Goal: Task Accomplishment & Management: Manage account settings

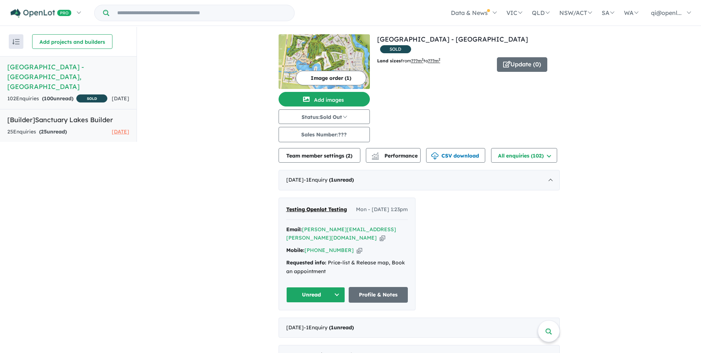
click at [39, 138] on link "[Builder] Sanctuary Lakes Builder 25 Enquir ies ( 25 unread) [DATE]" at bounding box center [68, 125] width 137 height 33
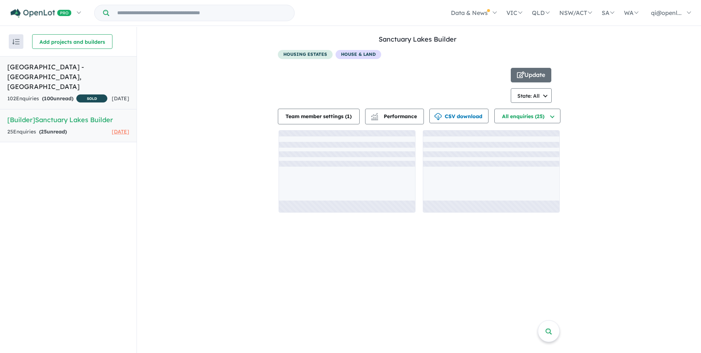
click at [99, 95] on div "102 Enquir ies ( 100 unread) SOLD" at bounding box center [57, 99] width 100 height 9
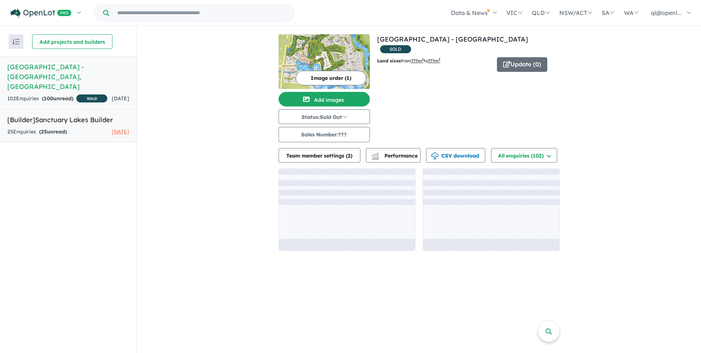
click at [88, 131] on div "25 Enquir ies ( 25 unread) 10 days ago" at bounding box center [68, 132] width 122 height 9
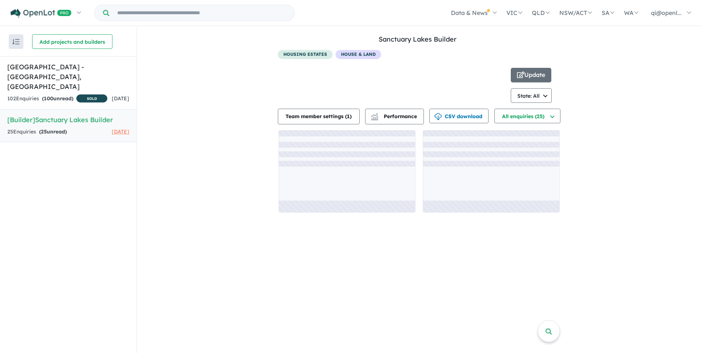
click at [532, 56] on div "housing estates House & Land" at bounding box center [418, 56] width 280 height 12
click at [532, 73] on button "Update" at bounding box center [531, 75] width 41 height 15
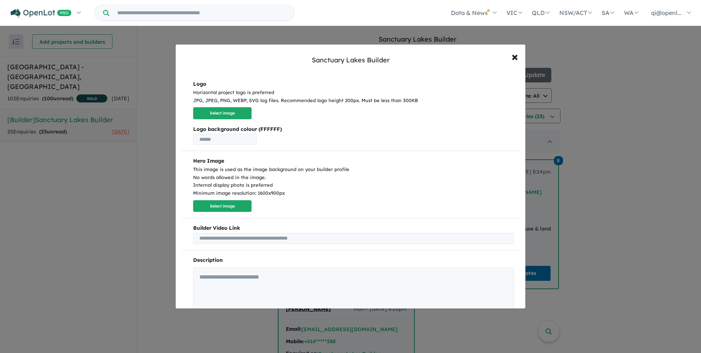
click at [255, 132] on b "Logo background colour (FFFFFF)" at bounding box center [353, 129] width 321 height 9
click at [255, 139] on input "text" at bounding box center [225, 139] width 64 height 11
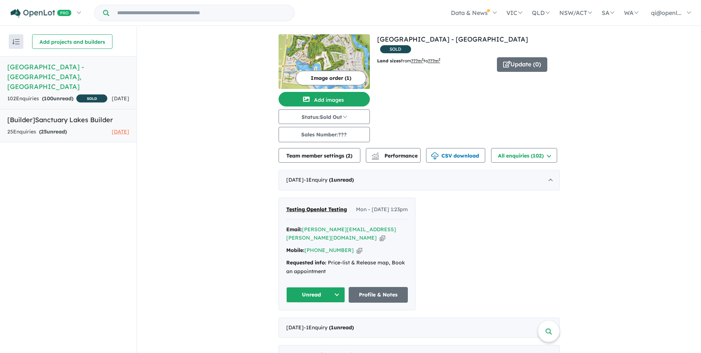
click at [117, 122] on h5 "[Builder] Sanctuary Lakes Builder" at bounding box center [68, 120] width 122 height 10
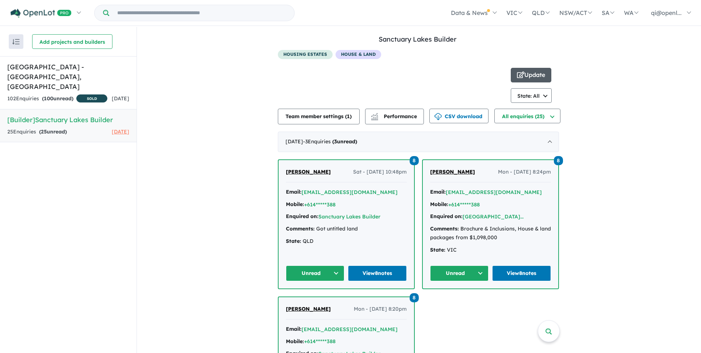
click at [528, 73] on button "Update" at bounding box center [531, 75] width 41 height 15
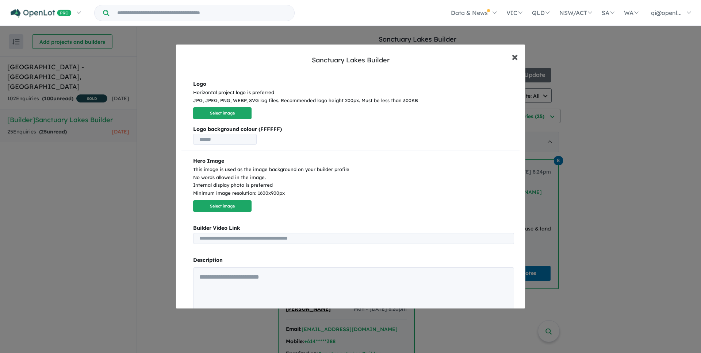
click at [517, 53] on span "×" at bounding box center [515, 57] width 7 height 16
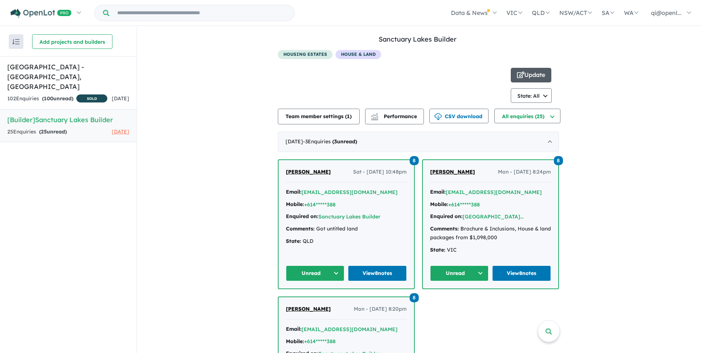
click at [526, 75] on button "Update" at bounding box center [531, 75] width 41 height 15
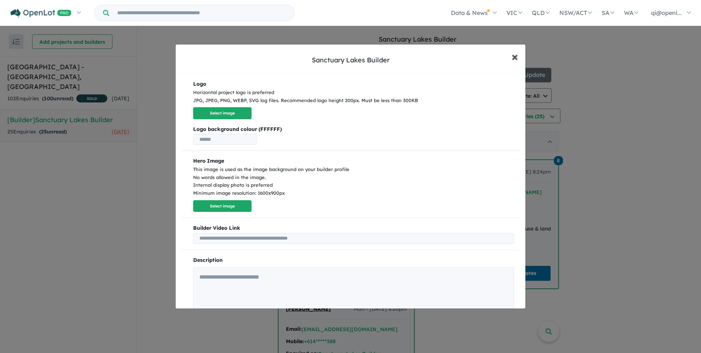
click at [511, 57] on button "× Close" at bounding box center [514, 57] width 21 height 20
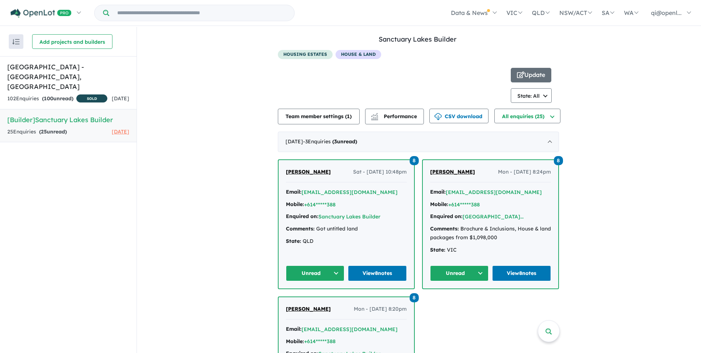
click at [417, 71] on div at bounding box center [394, 85] width 233 height 35
click at [81, 70] on h5 "Sanctuary Lakes Estate - Point Cook , VIC" at bounding box center [68, 77] width 122 height 30
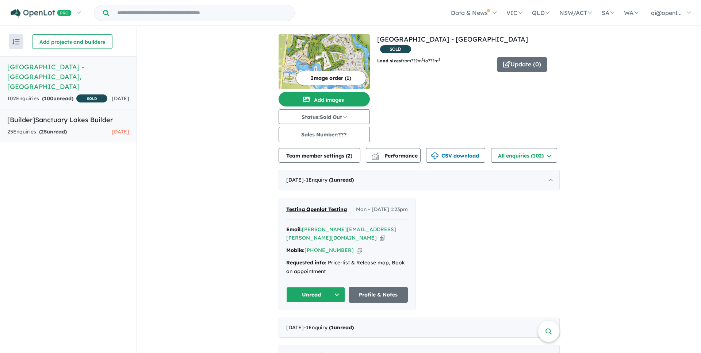
click at [82, 119] on h5 "[Builder] Sanctuary Lakes Builder" at bounding box center [68, 120] width 122 height 10
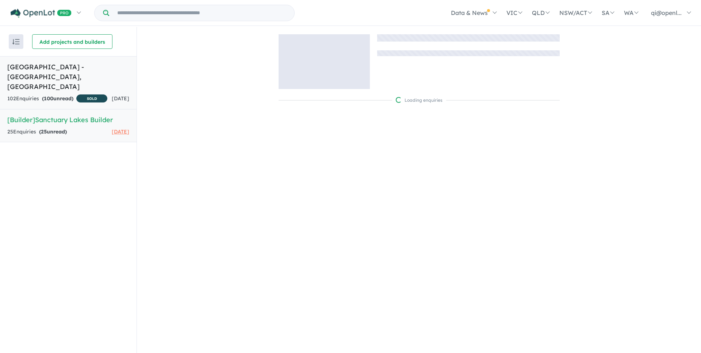
click at [84, 95] on div "102 Enquir ies ( 100 unread) SOLD" at bounding box center [57, 99] width 100 height 9
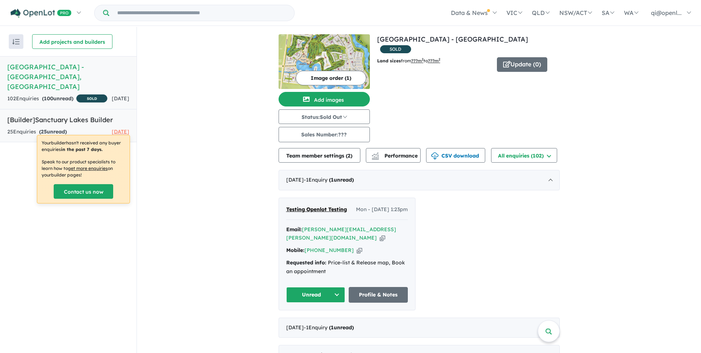
click at [74, 129] on div "25 Enquir ies ( 25 unread) 10 days ago" at bounding box center [68, 132] width 122 height 9
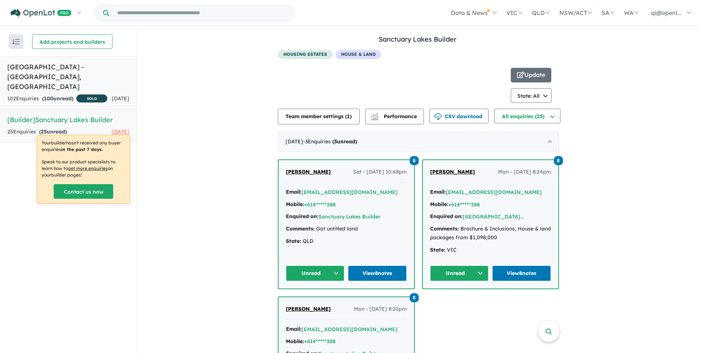
click at [91, 74] on h5 "Sanctuary Lakes Estate - Point Cook , VIC" at bounding box center [68, 77] width 122 height 30
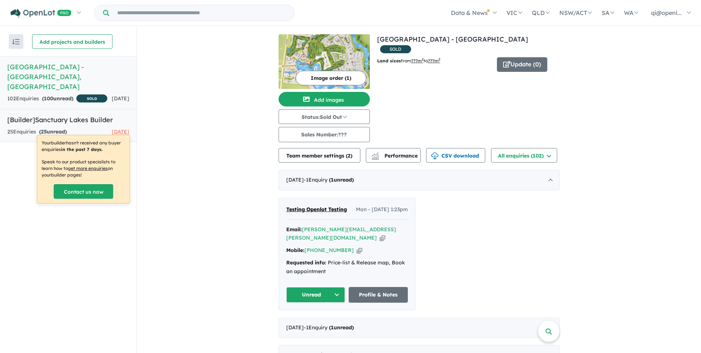
click at [85, 125] on link "[Builder] Sanctuary Lakes Builder 25 Enquir ies ( 25 unread) 10 days ago" at bounding box center [68, 125] width 137 height 33
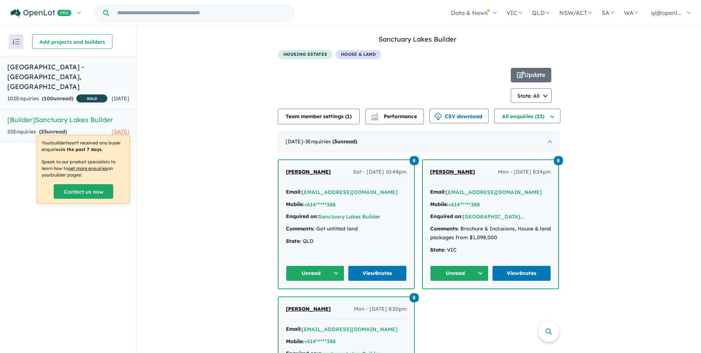
click at [90, 95] on div "102 Enquir ies ( 100 unread) SOLD" at bounding box center [57, 99] width 100 height 9
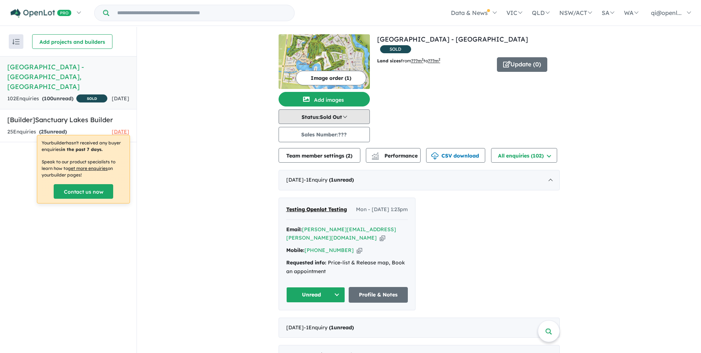
click at [339, 118] on button "Status: Sold Out" at bounding box center [324, 117] width 91 height 15
click at [87, 118] on h5 "[Builder] Sanctuary Lakes Builder" at bounding box center [68, 120] width 122 height 10
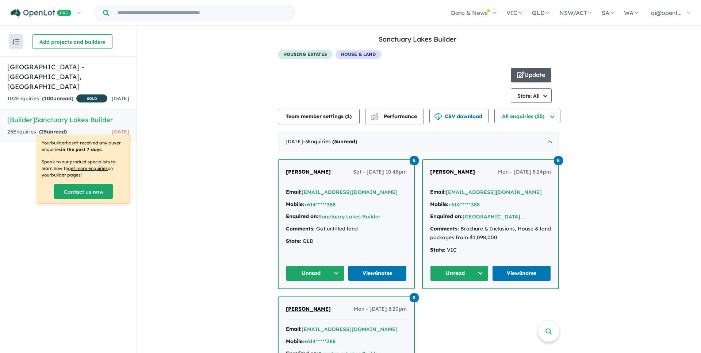
click at [543, 72] on button "Update" at bounding box center [531, 75] width 41 height 15
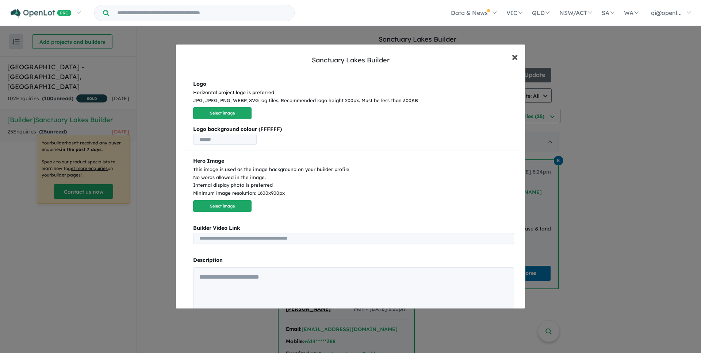
click at [514, 59] on span "×" at bounding box center [515, 57] width 7 height 16
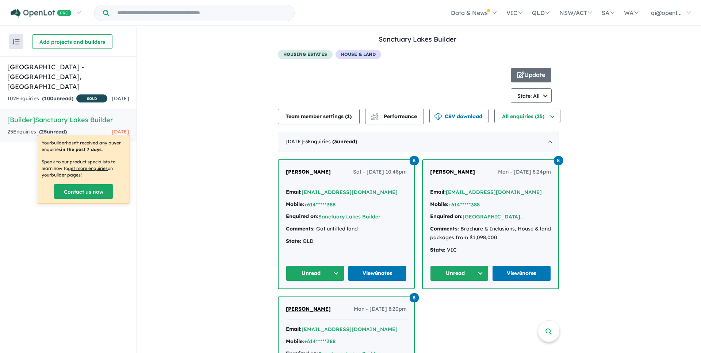
click at [592, 60] on div "View all builders in your account Sanctuary Lakes Builder 25 Enquir ies ( 25 un…" at bounding box center [419, 309] width 564 height 565
click at [81, 78] on h5 "Sanctuary Lakes Estate - Point Cook , VIC" at bounding box center [68, 77] width 122 height 30
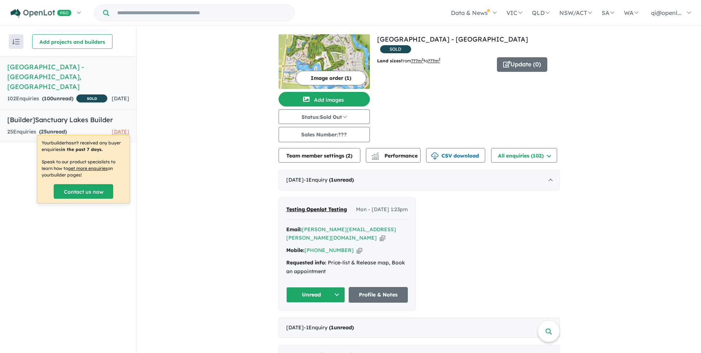
click at [87, 117] on h5 "[Builder] Sanctuary Lakes Builder" at bounding box center [68, 120] width 122 height 10
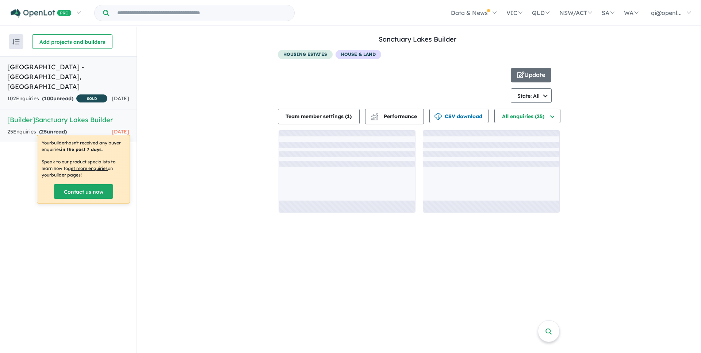
click at [93, 76] on h5 "Sanctuary Lakes Estate - Point Cook , VIC" at bounding box center [68, 77] width 122 height 30
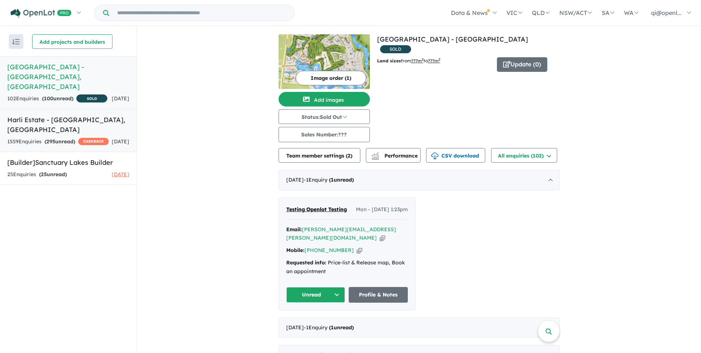
click at [51, 138] on span "295" at bounding box center [50, 141] width 9 height 7
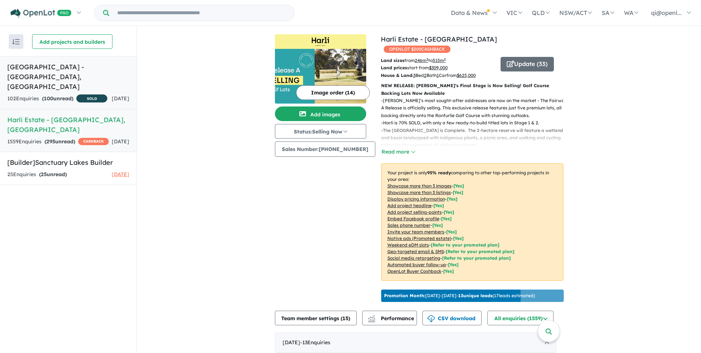
click at [99, 76] on h5 "Sanctuary Lakes Estate - Point Cook , VIC" at bounding box center [68, 77] width 122 height 30
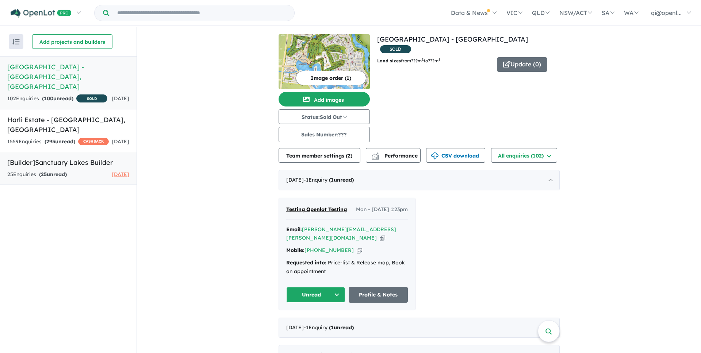
click at [83, 165] on link "[Builder] Sanctuary Lakes Builder 25 Enquir ies ( 25 unread) 10 days ago" at bounding box center [68, 168] width 137 height 33
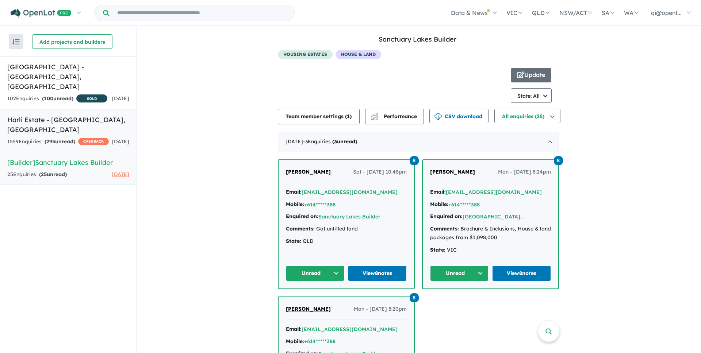
click at [79, 125] on link "Harli Estate - Cranbourne West , VIC 1559 Enquir ies ( 295 unread) CASHBACK 2 d…" at bounding box center [68, 130] width 137 height 43
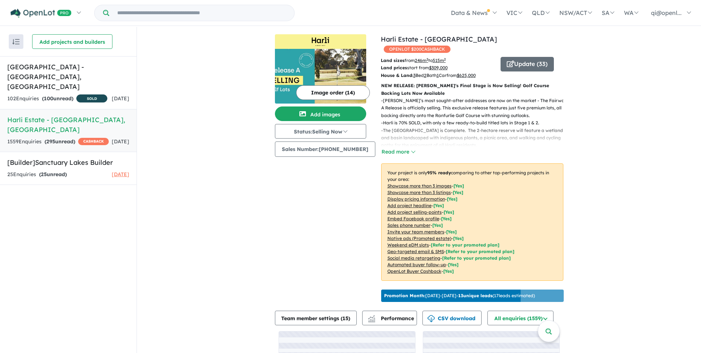
click at [206, 149] on div "View 2 projects in your account Harli Estate - Cranbourne West OPENLOT $ 200 CA…" at bounding box center [419, 224] width 564 height 394
click at [106, 158] on h5 "[Builder] Sanctuary Lakes Builder" at bounding box center [68, 163] width 122 height 10
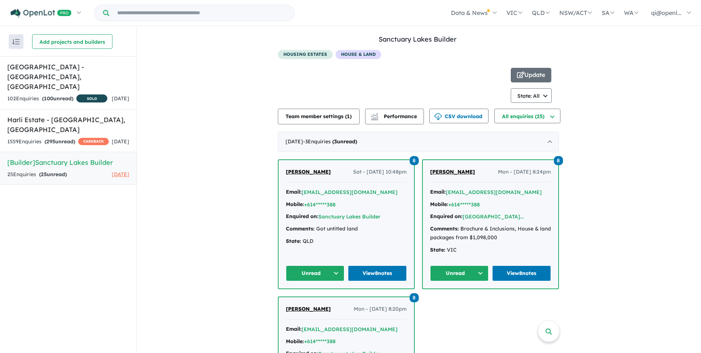
click at [210, 130] on div "View all builders in your account Sanctuary Lakes Builder 25 Enquir ies ( 25 un…" at bounding box center [419, 309] width 564 height 565
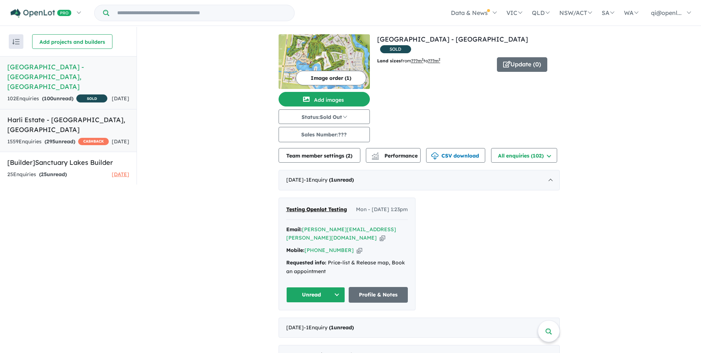
click at [83, 138] on div "1559 Enquir ies ( 295 unread) CASHBACK" at bounding box center [58, 142] width 102 height 9
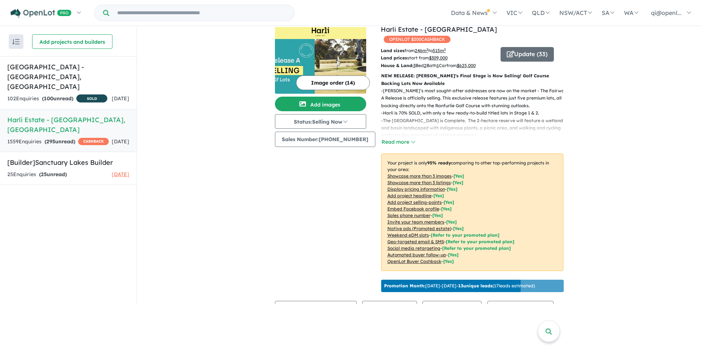
scroll to position [10, 0]
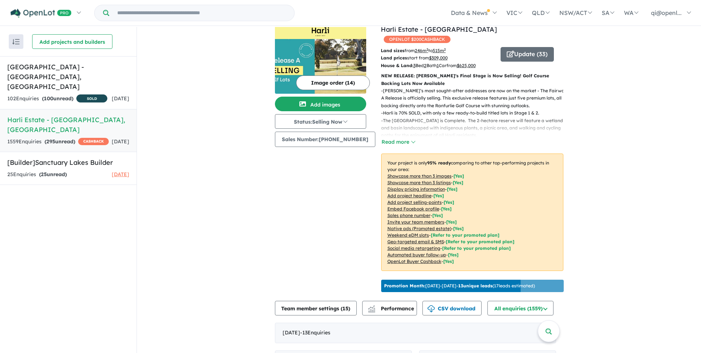
click at [357, 214] on div "Image order ( 14 ) Add images Status: Selling Now In Planning Coming Soon Selli…" at bounding box center [328, 159] width 106 height 271
drag, startPoint x: 351, startPoint y: 204, endPoint x: 284, endPoint y: 200, distance: 67.0
click at [284, 199] on div "Image order ( 14 ) Add images Status: Selling Now In Planning Coming Soon Selli…" at bounding box center [328, 159] width 106 height 271
click at [284, 200] on div "Image order ( 14 ) Add images Status: Selling Now In Planning Coming Soon Selli…" at bounding box center [328, 159] width 106 height 271
click at [290, 200] on div "Image order ( 14 ) Add images Status: Selling Now In Planning Coming Soon Selli…" at bounding box center [328, 159] width 106 height 271
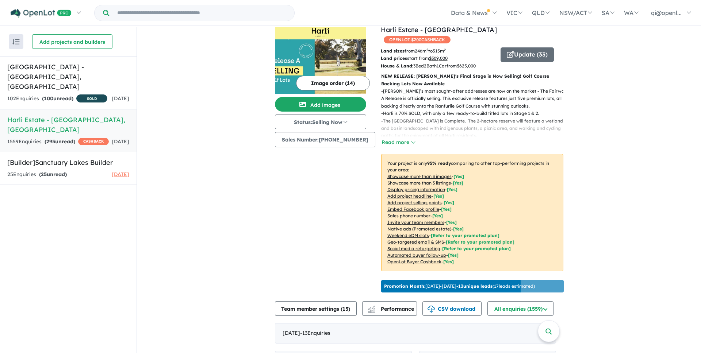
scroll to position [12, 0]
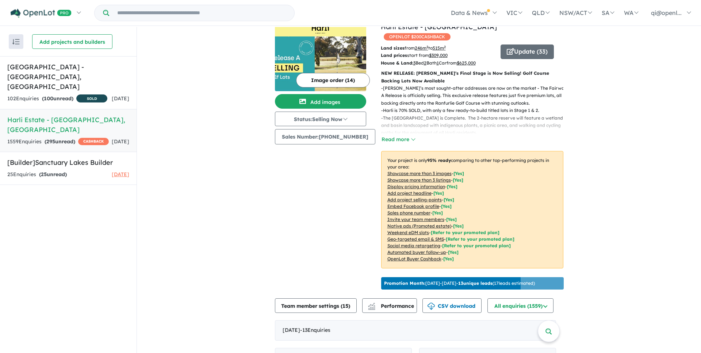
click at [334, 243] on div "Image order ( 14 ) Add images Status: Selling Now In Planning Coming Soon Selli…" at bounding box center [328, 157] width 106 height 271
